Goal: Task Accomplishment & Management: Complete application form

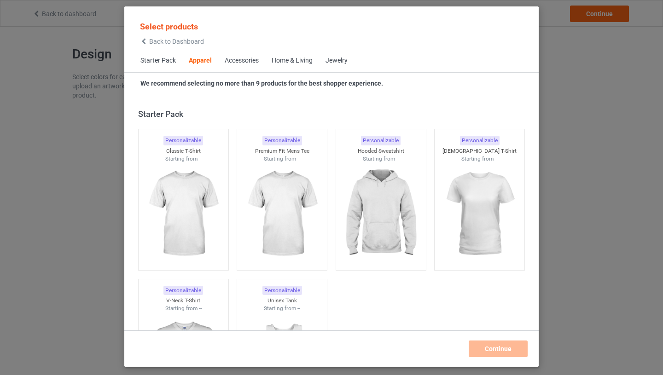
scroll to position [343, 0]
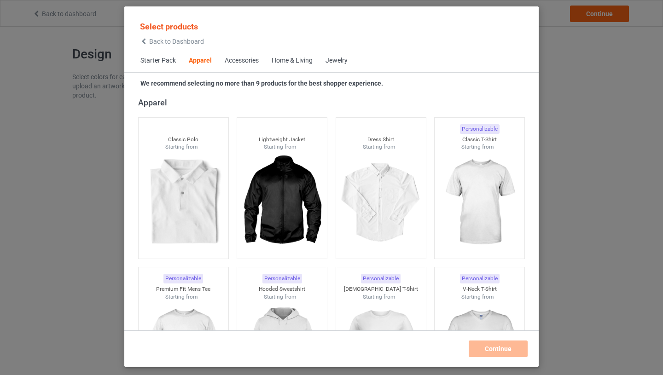
click at [165, 58] on span "Starter Pack" at bounding box center [158, 61] width 48 height 22
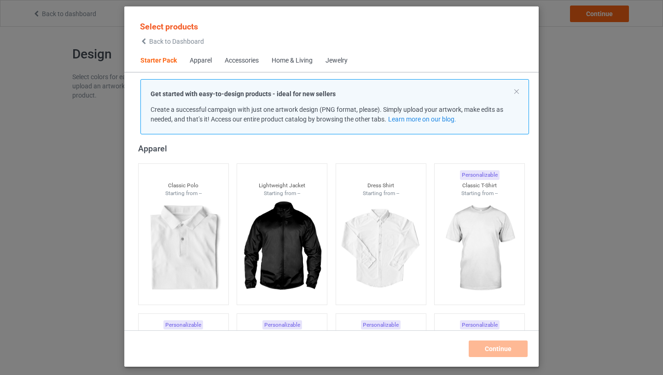
scroll to position [12, 0]
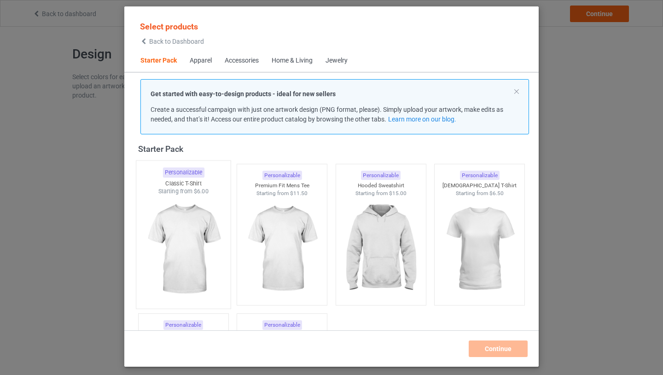
click at [203, 231] on img at bounding box center [183, 250] width 87 height 108
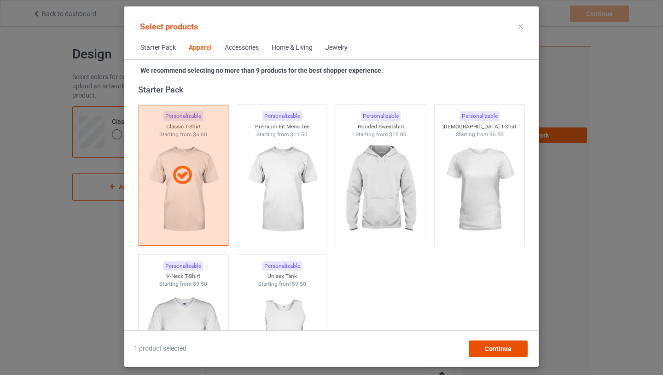
click at [511, 350] on div "Continue" at bounding box center [498, 349] width 59 height 17
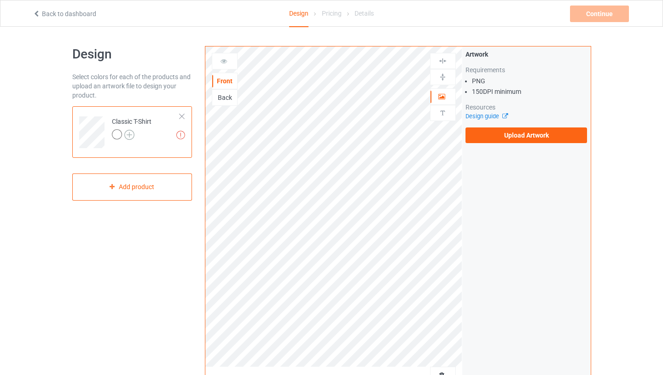
click at [131, 133] on img at bounding box center [129, 135] width 10 height 10
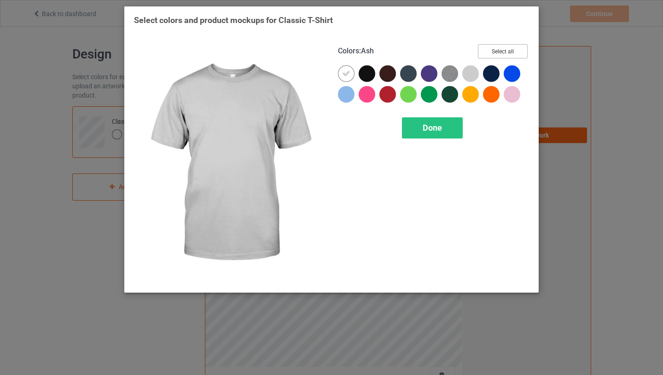
click at [499, 44] on button "Select all" at bounding box center [503, 51] width 50 height 14
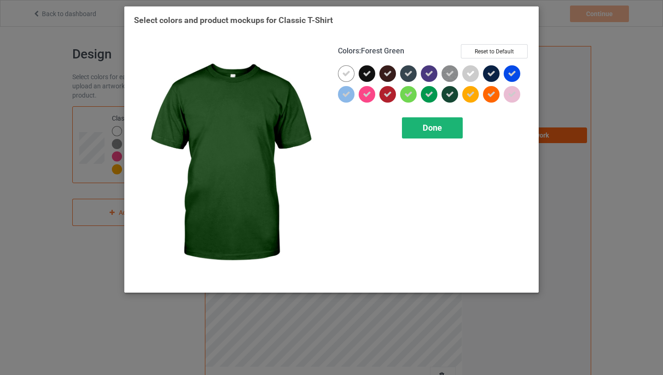
click at [445, 126] on div "Done" at bounding box center [432, 127] width 61 height 21
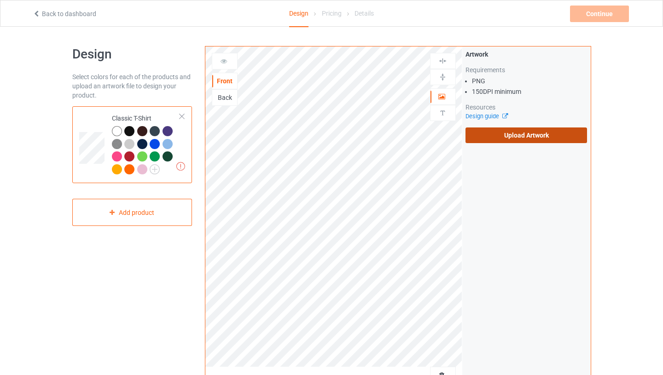
click at [490, 136] on label "Upload Artwork" at bounding box center [526, 135] width 122 height 16
click at [0, 0] on input "Upload Artwork" at bounding box center [0, 0] width 0 height 0
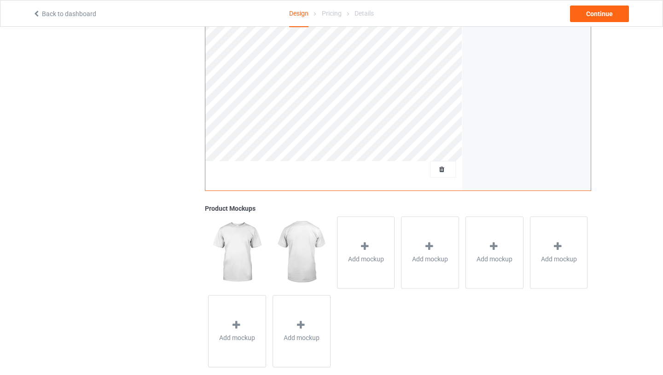
scroll to position [220, 0]
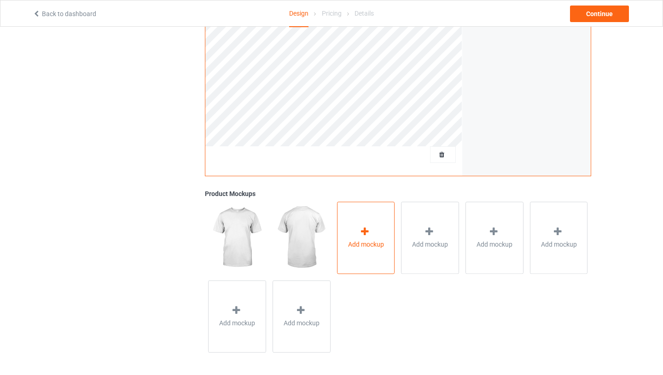
click at [346, 239] on div "Add mockup" at bounding box center [366, 238] width 58 height 72
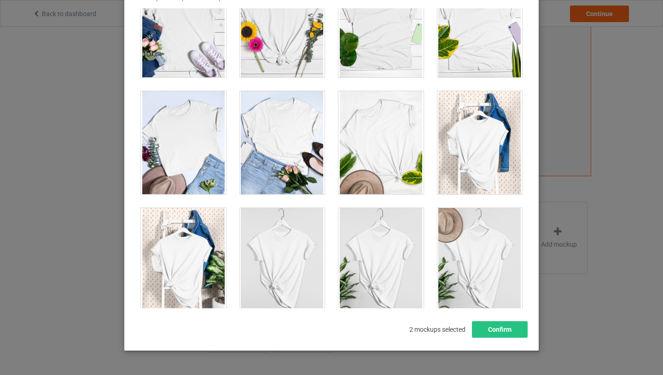
scroll to position [13143, 0]
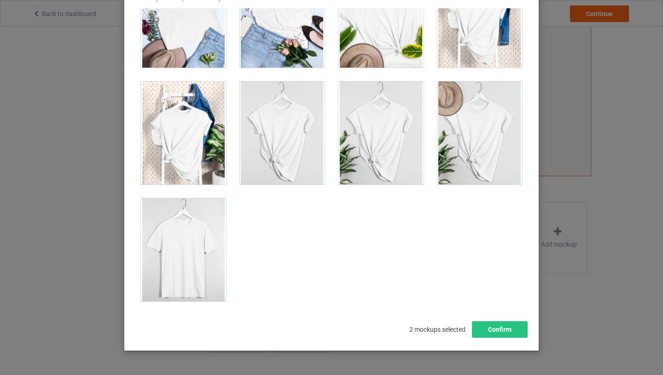
click at [211, 217] on div at bounding box center [183, 249] width 85 height 103
click at [490, 331] on button "Confirm" at bounding box center [500, 329] width 56 height 17
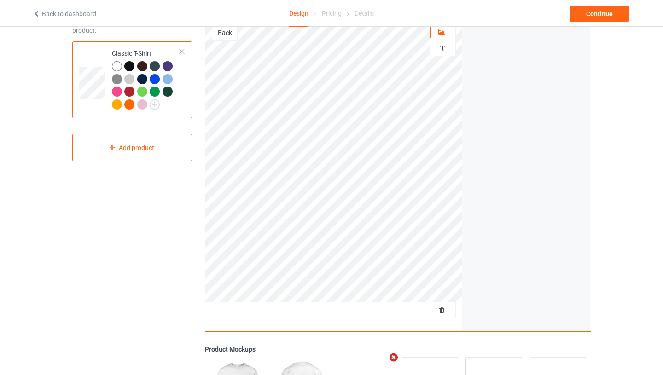
scroll to position [0, 0]
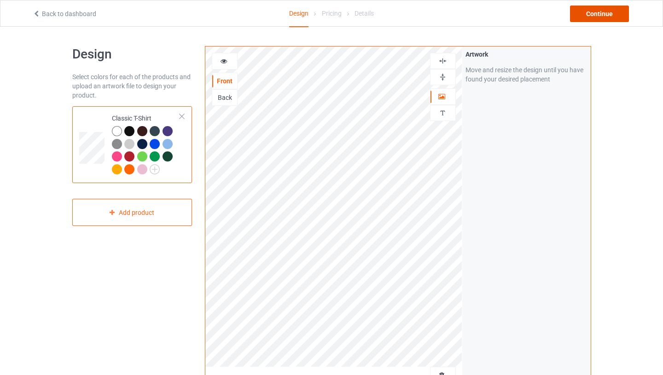
click at [589, 14] on div "Continue" at bounding box center [599, 14] width 59 height 17
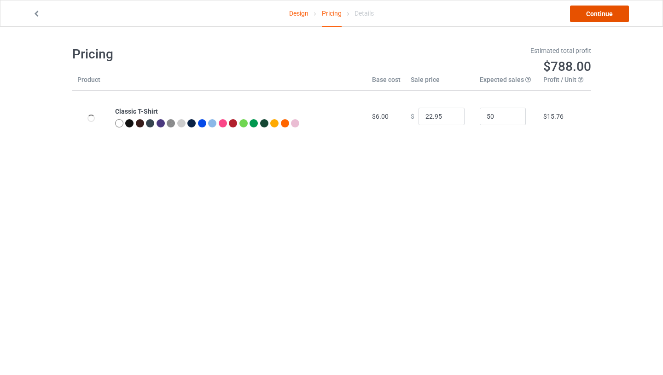
click at [594, 11] on link "Continue" at bounding box center [599, 14] width 59 height 17
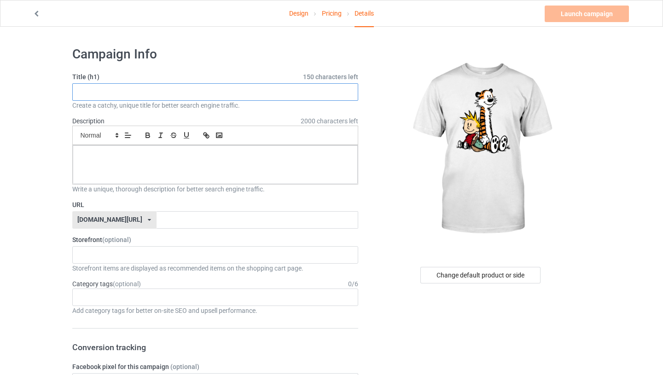
click at [278, 90] on input "text" at bounding box center [215, 91] width 286 height 17
paste input "[PERSON_NAME] and [PERSON_NAME]"
click at [229, 92] on input "[PERSON_NAME] and [PERSON_NAME] ff" at bounding box center [215, 91] width 286 height 17
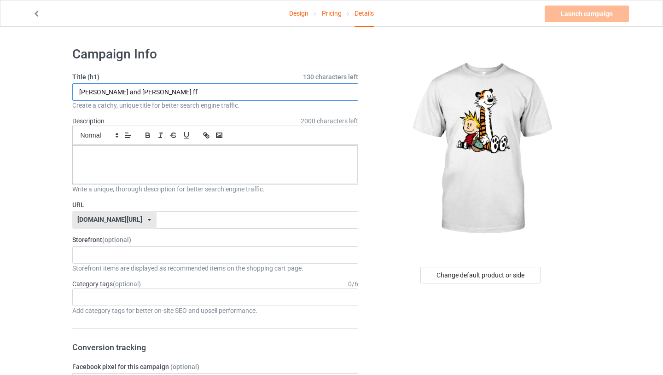
type input "[PERSON_NAME] and [PERSON_NAME] ff"
click at [204, 152] on p at bounding box center [215, 155] width 271 height 9
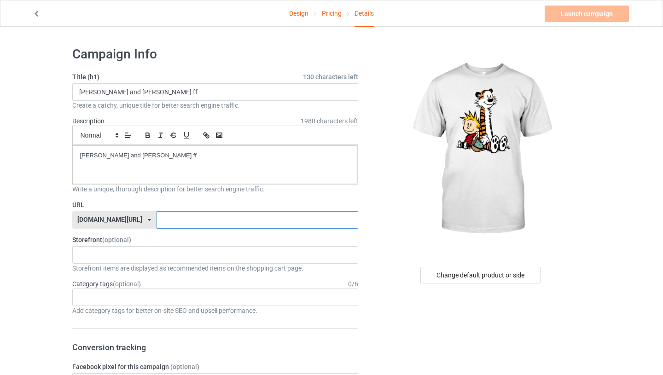
click at [203, 220] on input "text" at bounding box center [257, 219] width 202 height 17
paste input "[PERSON_NAME] and [PERSON_NAME] ff"
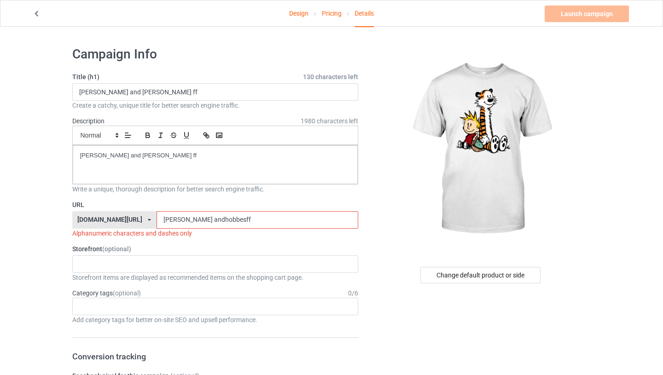
type input "calvinandhobbesff"
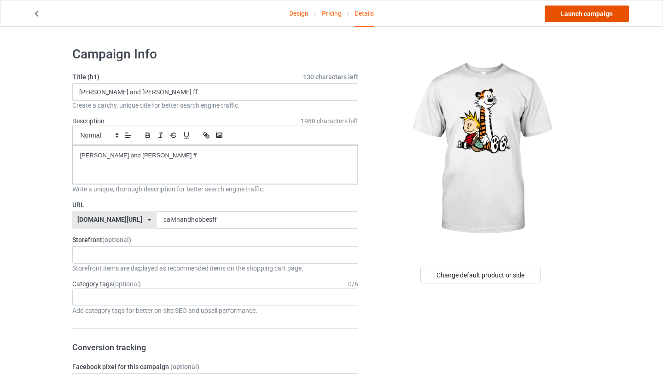
click at [572, 17] on link "Launch campaign" at bounding box center [586, 14] width 84 height 17
